Goal: Information Seeking & Learning: Learn about a topic

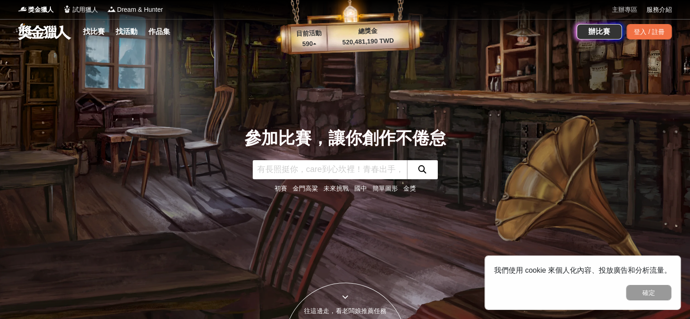
click at [618, 5] on link "主辦專區" at bounding box center [624, 10] width 25 height 10
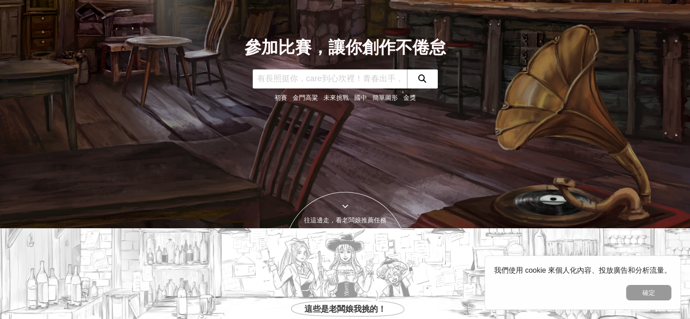
scroll to position [182, 0]
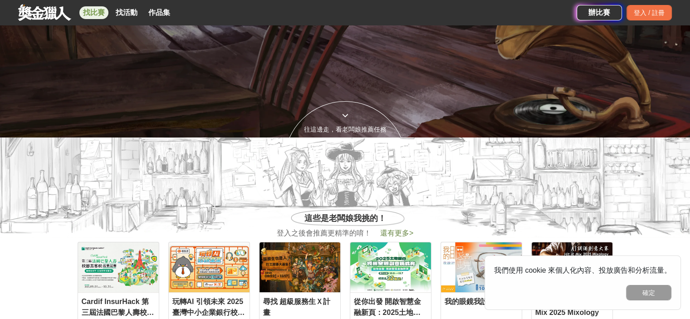
click at [100, 10] on link "找比賽" at bounding box center [93, 12] width 29 height 13
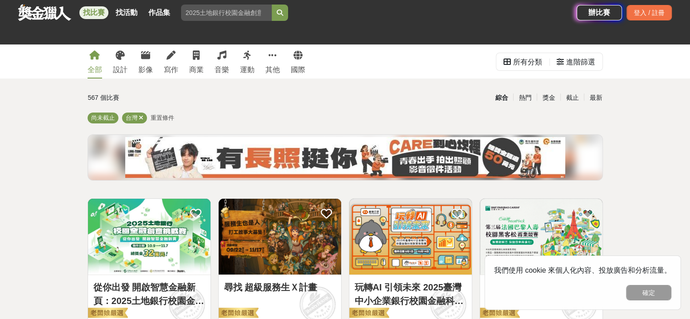
click at [162, 63] on div "全部 設計 影像 寫作 商業 音樂 運動 其他 國際" at bounding box center [196, 61] width 229 height 34
click at [166, 62] on link "寫作" at bounding box center [171, 61] width 15 height 34
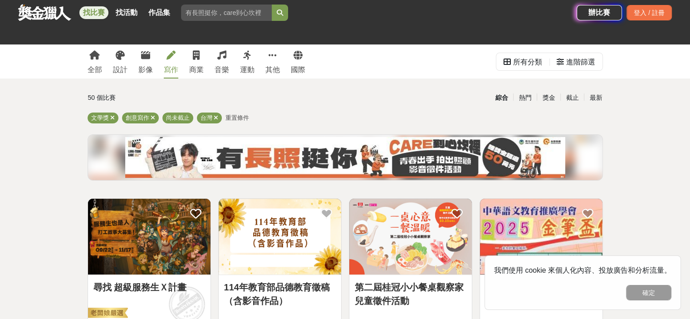
scroll to position [136, 0]
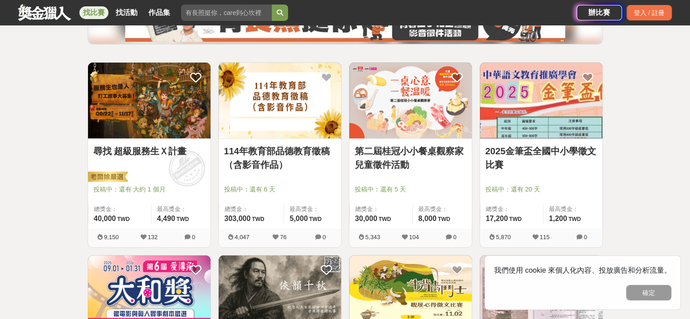
click at [145, 112] on img at bounding box center [149, 101] width 123 height 76
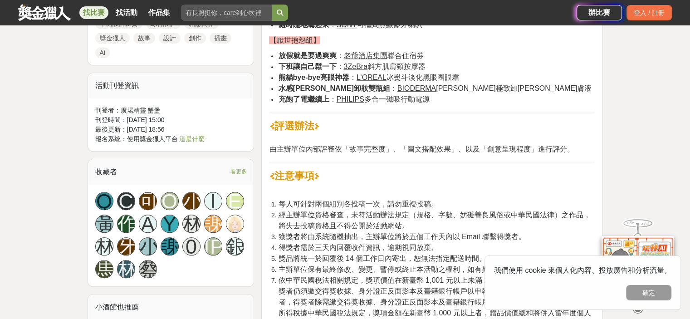
scroll to position [1044, 0]
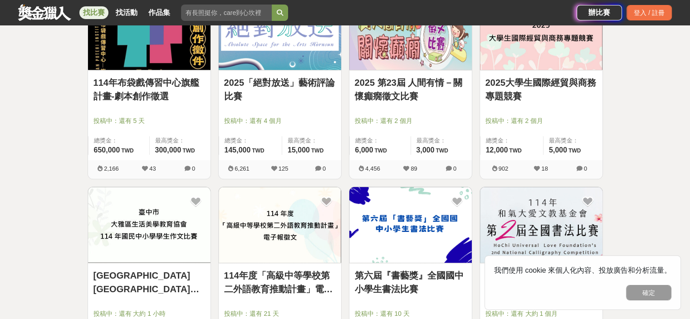
scroll to position [726, 0]
